Goal: Find contact information: Obtain details needed to contact an individual or organization

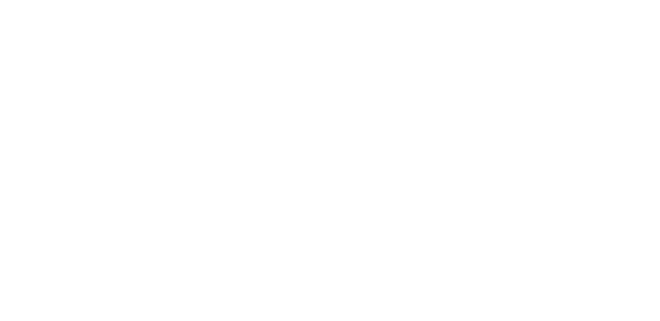
click at [0, 0] on html at bounding box center [0, 0] width 0 height 0
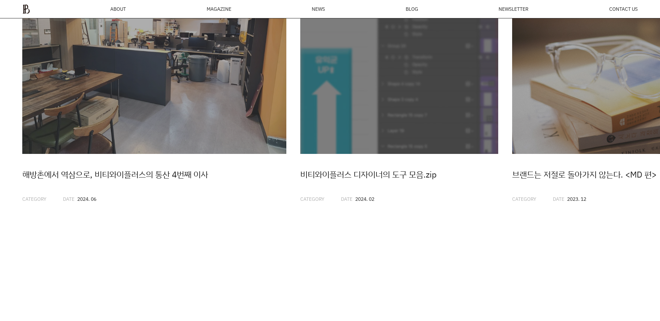
scroll to position [2039, 0]
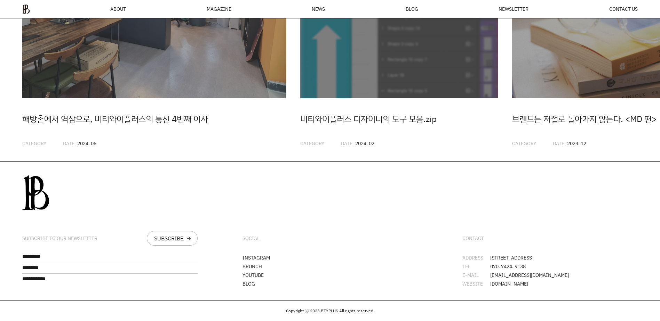
drag, startPoint x: 490, startPoint y: 253, endPoint x: 587, endPoint y: 253, distance: 97.4
click at [587, 256] on li "ADDRESS 서울시 강남구 봉은사로30길 76 오피스B역삼 L1" at bounding box center [549, 258] width 175 height 5
copy li "[STREET_ADDRESS]"
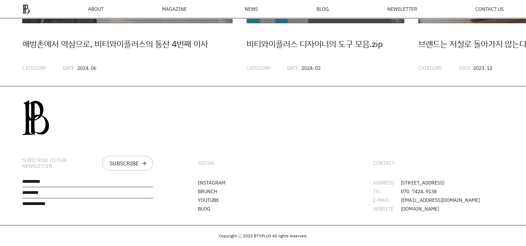
scroll to position [0, 0]
drag, startPoint x: 455, startPoint y: 189, endPoint x: 402, endPoint y: 184, distance: 53.4
click at [402, 189] on li "TEL 070. 7424. 9138" at bounding box center [438, 191] width 131 height 5
click at [447, 189] on li "TEL 070. 7424. 9138" at bounding box center [438, 191] width 131 height 5
drag, startPoint x: 321, startPoint y: 129, endPoint x: 323, endPoint y: 134, distance: 4.4
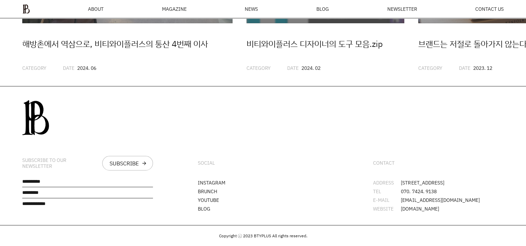
click at [321, 129] on div "SOCIAL INSTAGRAM BRUNCH YOUTUBE BLOG" at bounding box center [263, 156] width 175 height 139
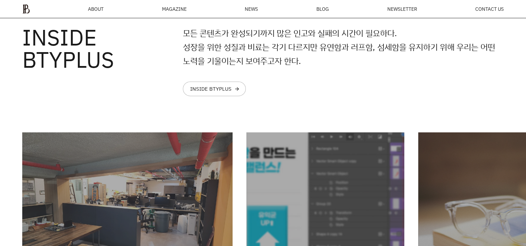
scroll to position [1633, 0]
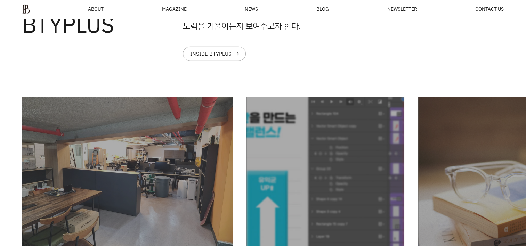
click at [331, 175] on img "2 / 20" at bounding box center [326, 176] width 158 height 158
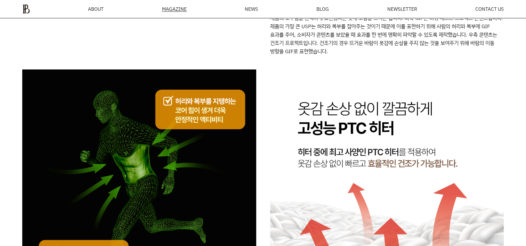
scroll to position [1625, 0]
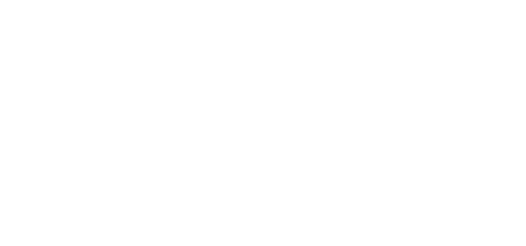
drag, startPoint x: 413, startPoint y: 159, endPoint x: 251, endPoint y: 102, distance: 171.7
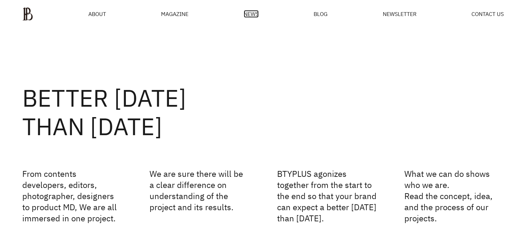
click at [253, 15] on span "NEWS" at bounding box center [251, 14] width 15 height 6
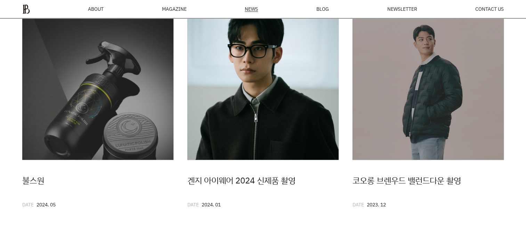
scroll to position [373, 0]
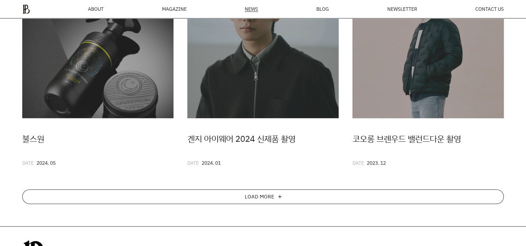
click at [265, 194] on div "LOAD MORE" at bounding box center [260, 197] width 30 height 6
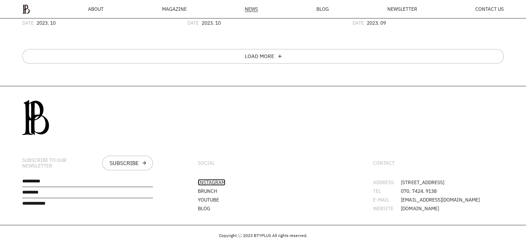
click at [218, 179] on link "INSTAGRAM" at bounding box center [211, 182] width 27 height 7
